Goal: Task Accomplishment & Management: Use online tool/utility

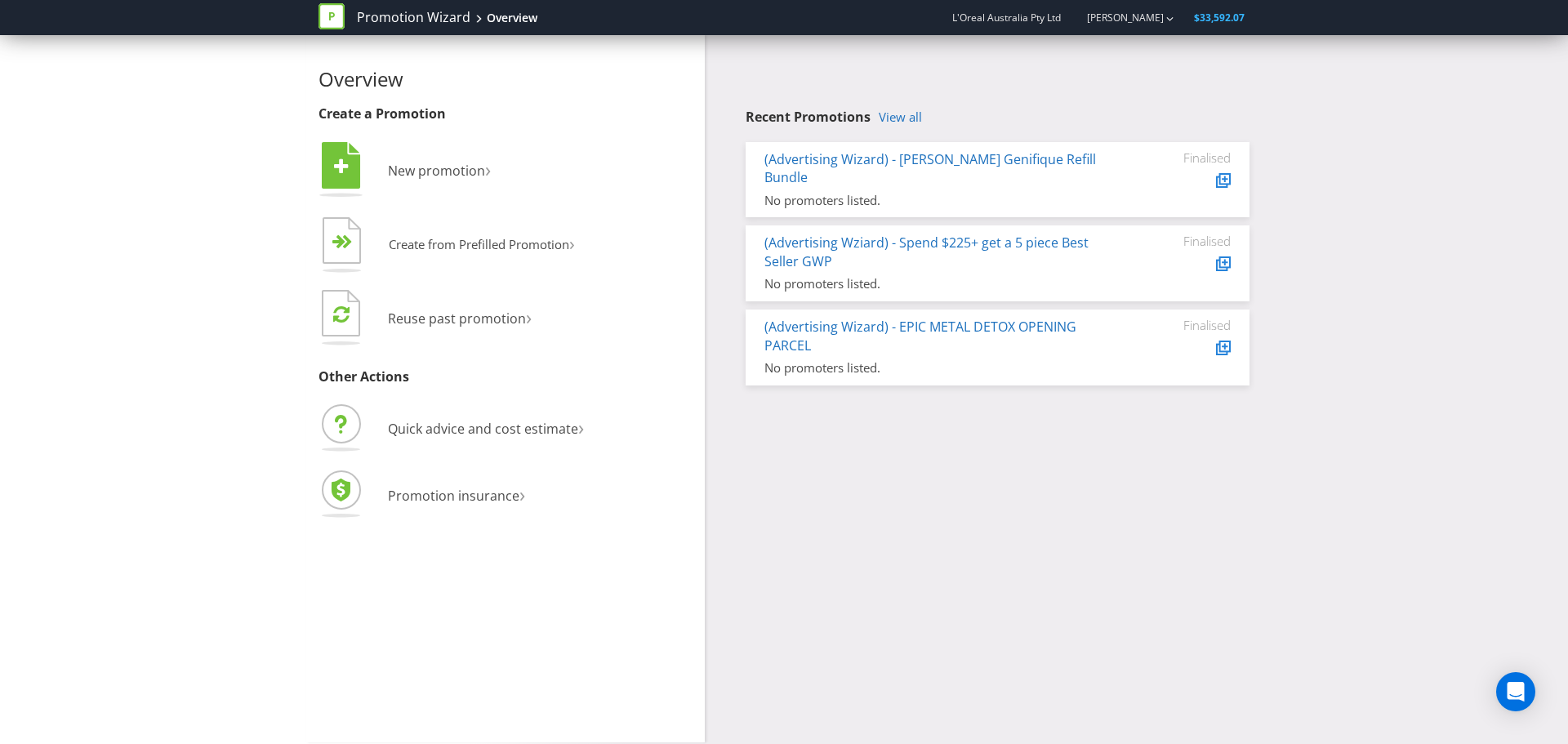
click at [237, 298] on div "Overview Create a Promotion  New promotion ›   Create from Prefilled Promoti…" at bounding box center [784, 389] width 1568 height 707
click at [445, 167] on span "New promotion" at bounding box center [436, 170] width 97 height 18
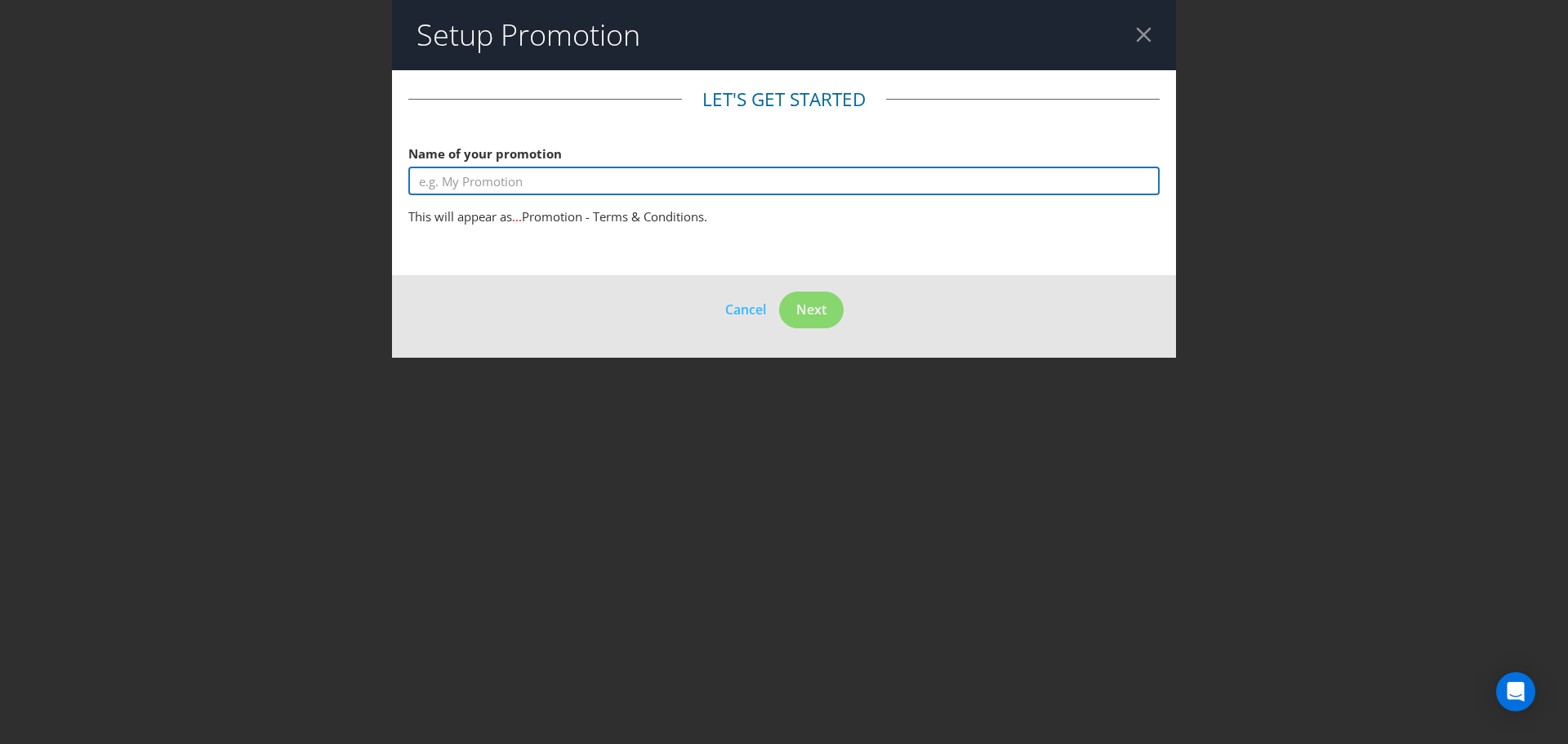
click at [530, 191] on input "text" at bounding box center [784, 180] width 752 height 28
type input "Super Sync Extra"
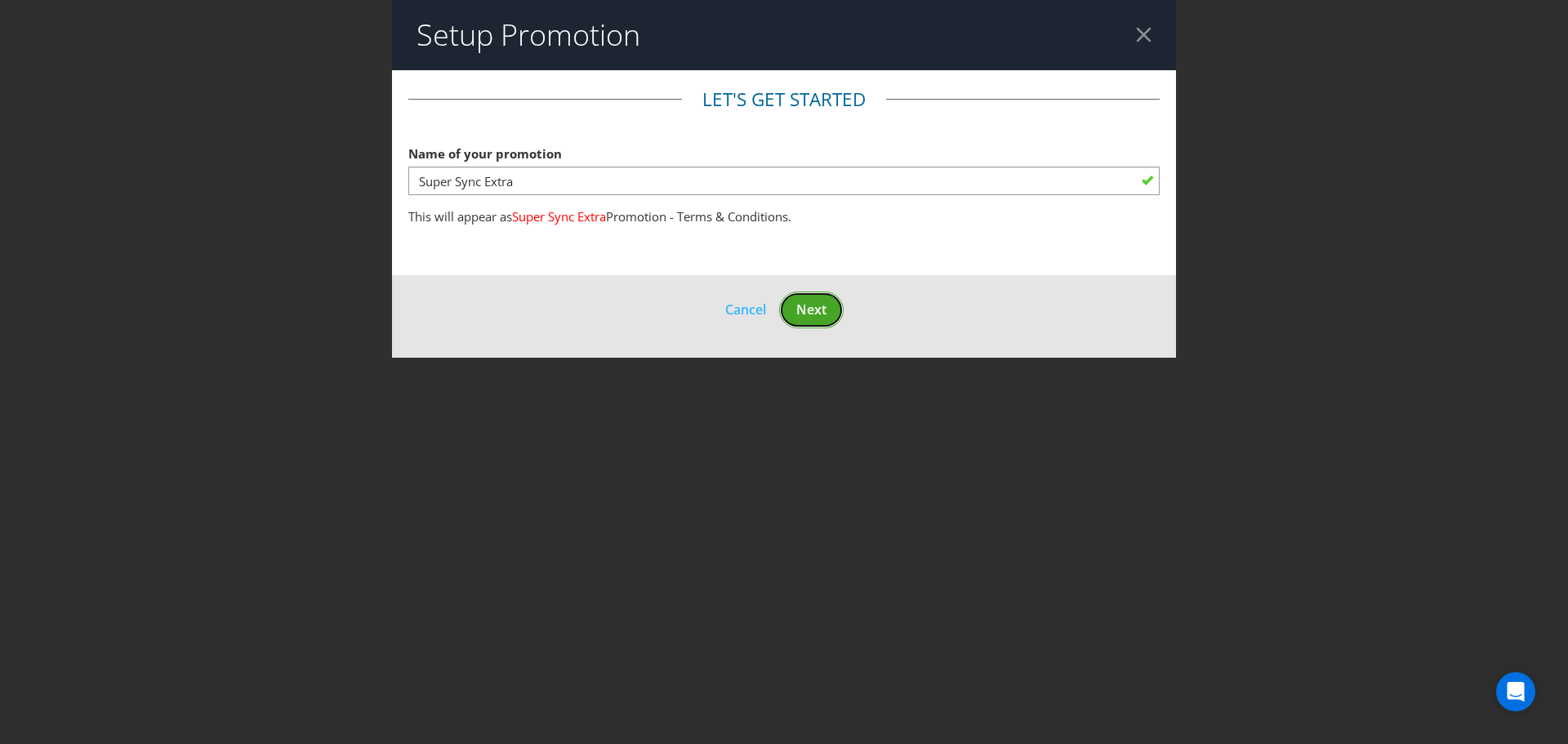
click at [796, 306] on button "Next" at bounding box center [811, 310] width 64 height 37
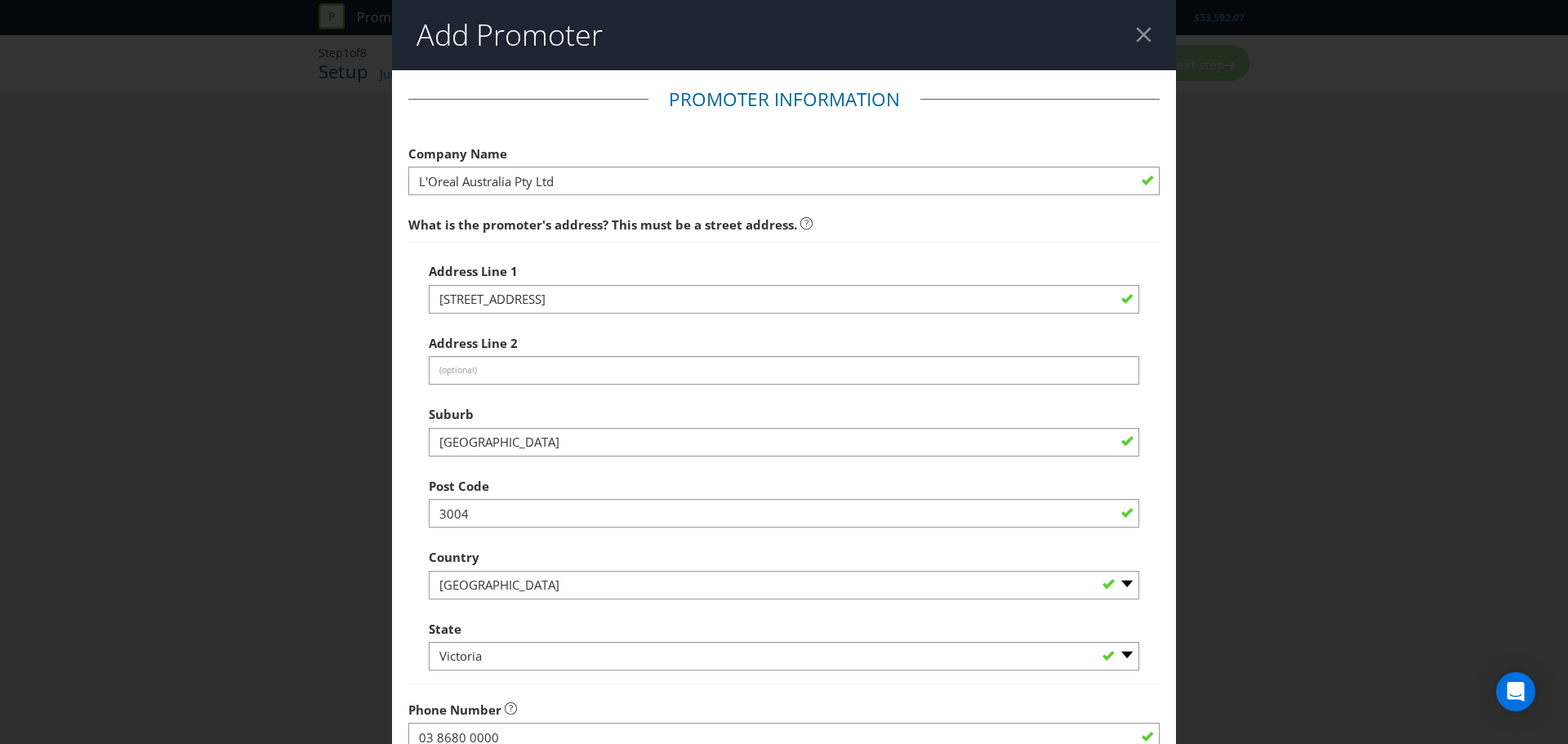
click at [1141, 39] on div at bounding box center [1144, 35] width 16 height 16
